Goal: Find specific page/section: Find specific page/section

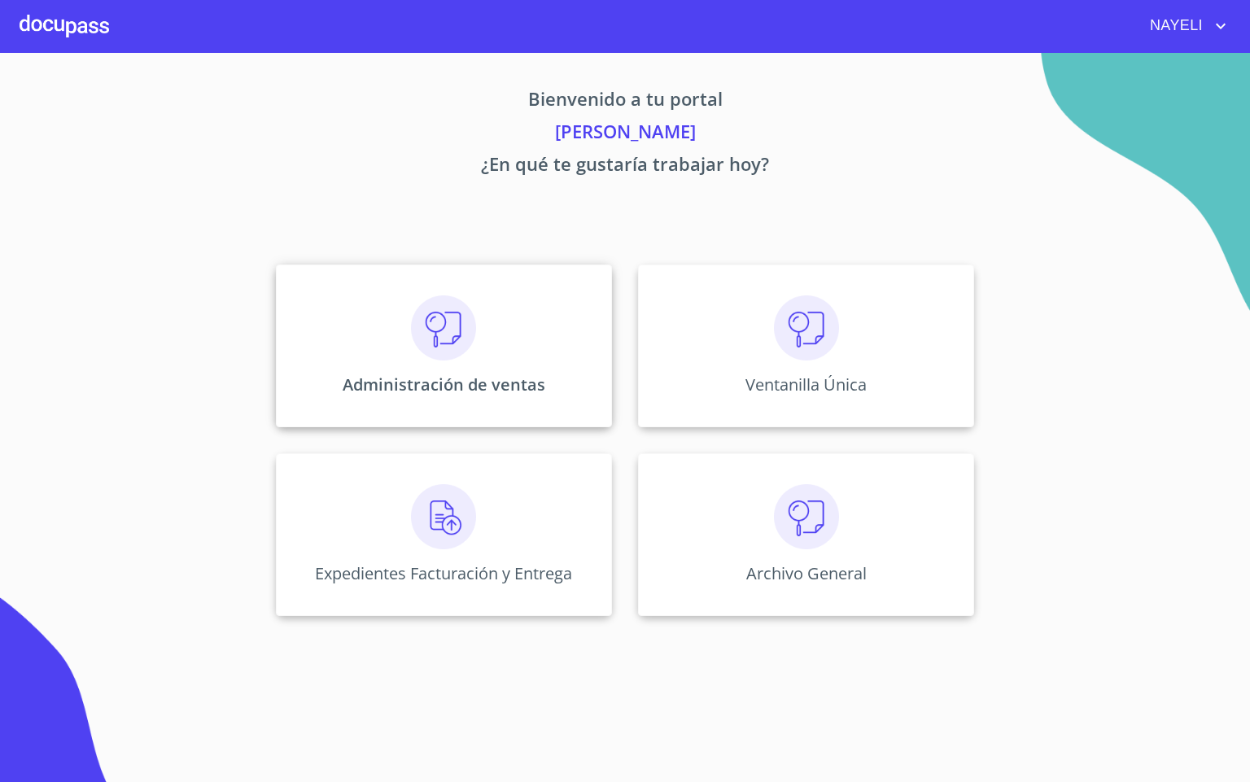
click at [418, 357] on img at bounding box center [443, 327] width 65 height 65
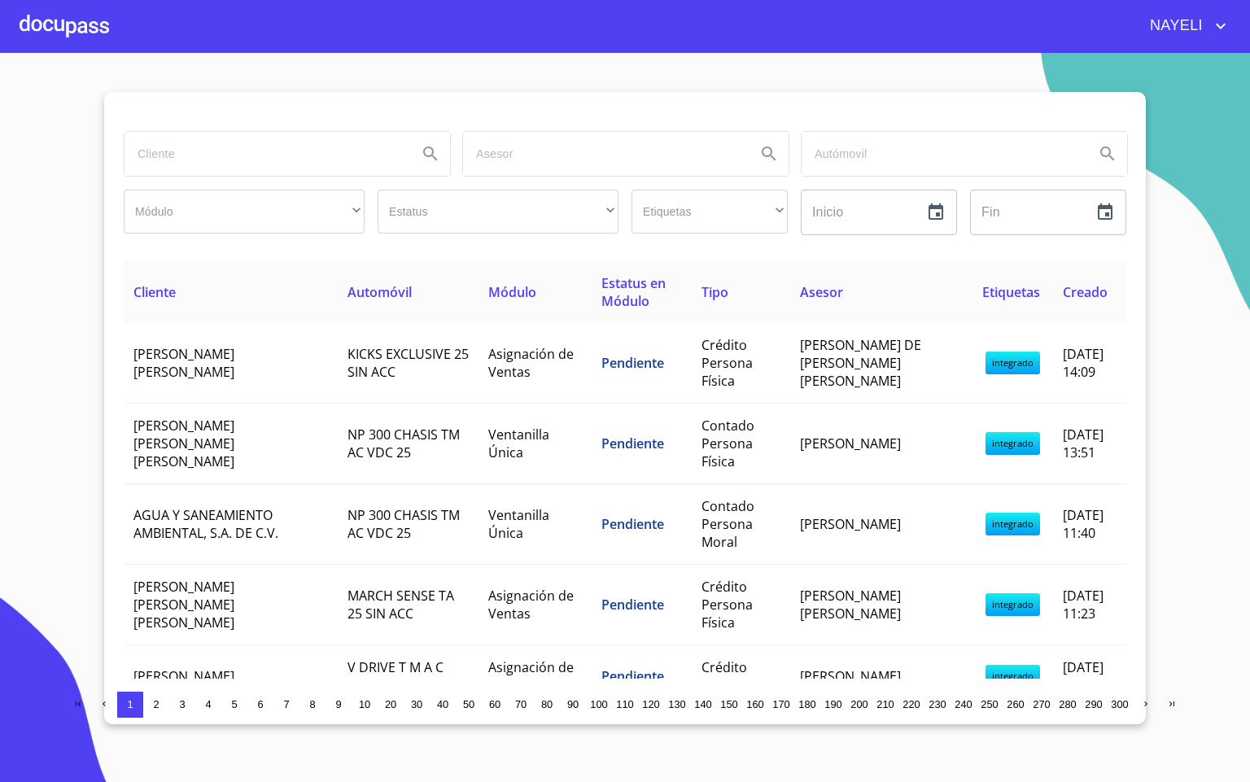
click at [918, 112] on div at bounding box center [625, 111] width 1003 height 39
click at [188, 155] on input "search" at bounding box center [265, 154] width 280 height 44
type input "[PERSON_NAME]"
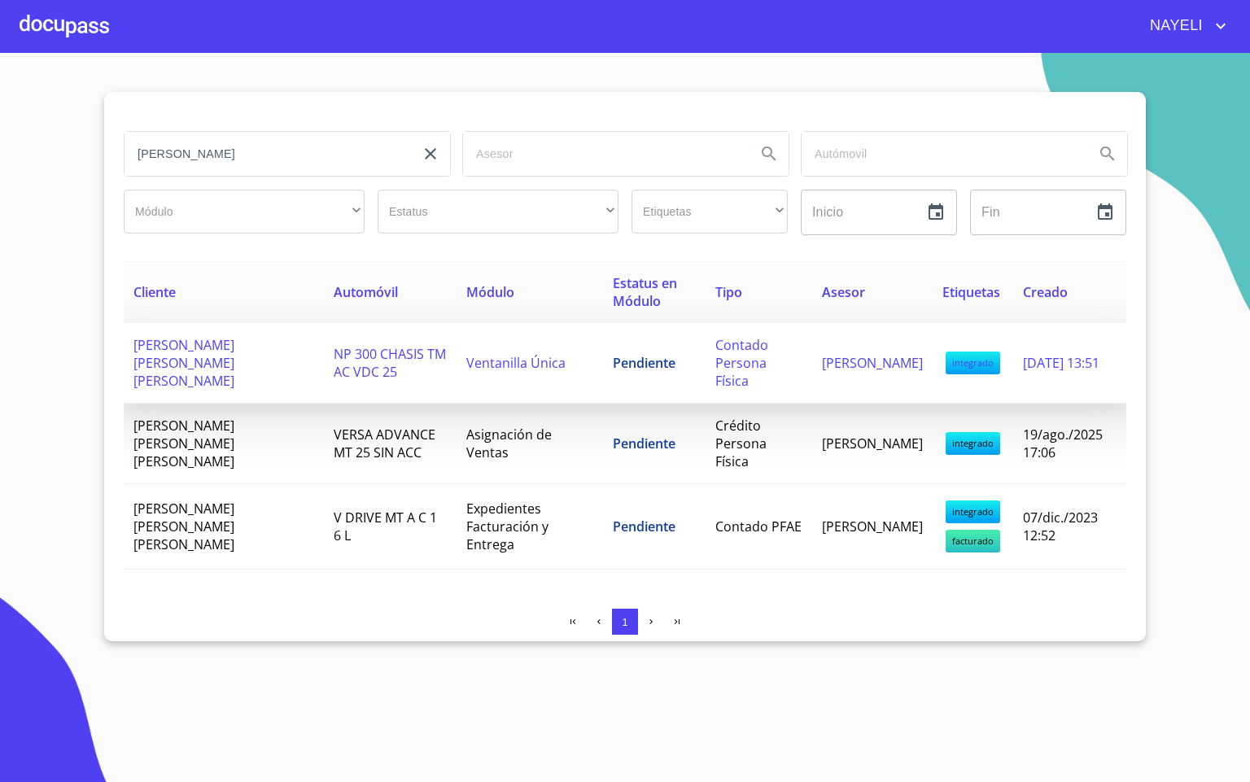
click at [234, 361] on span "[PERSON_NAME] [PERSON_NAME] [PERSON_NAME]" at bounding box center [183, 363] width 101 height 54
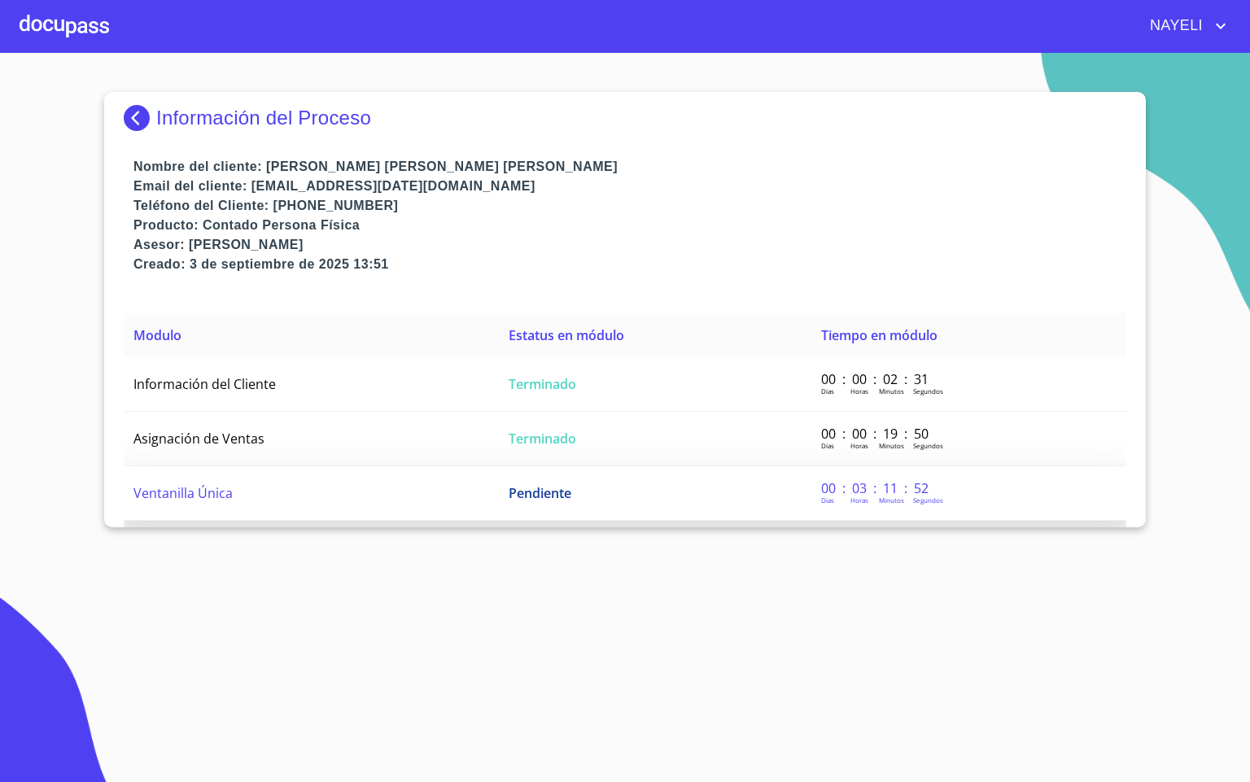
click at [271, 496] on td "Ventanilla Única" at bounding box center [311, 493] width 375 height 55
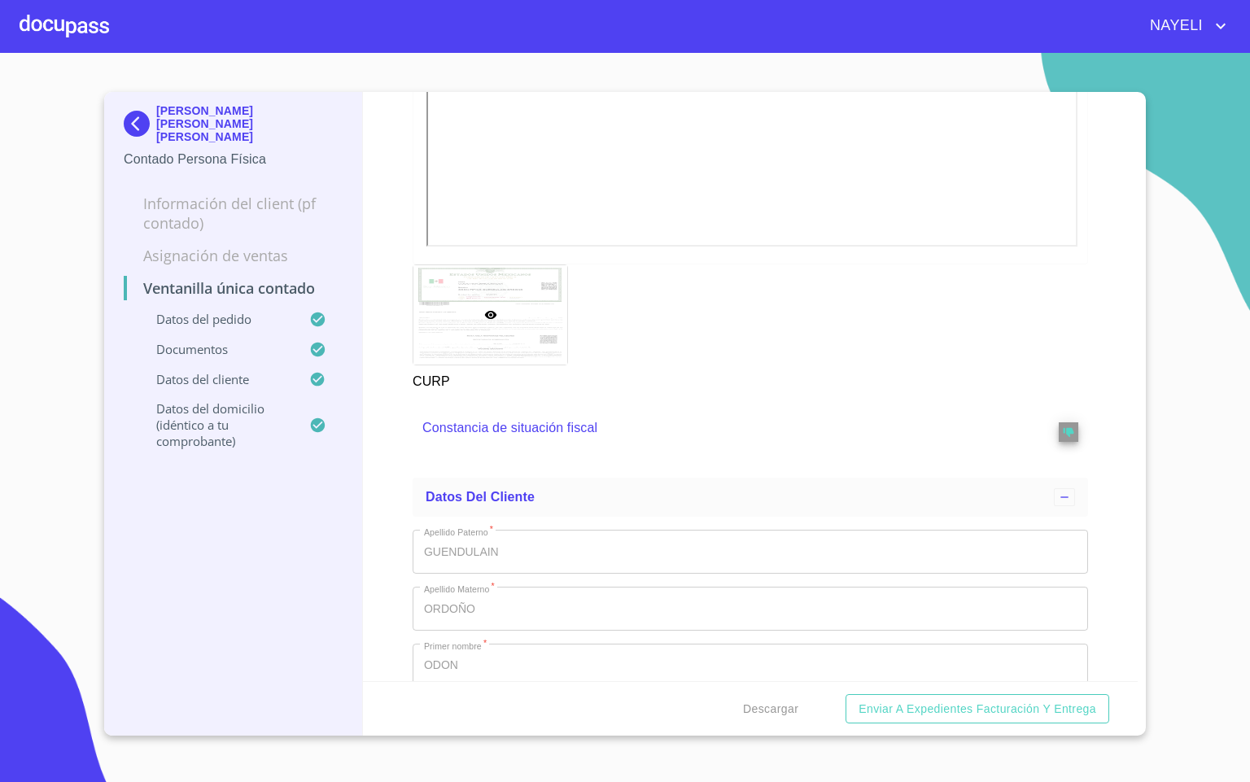
scroll to position [2320, 0]
